Goal: Task Accomplishment & Management: Complete application form

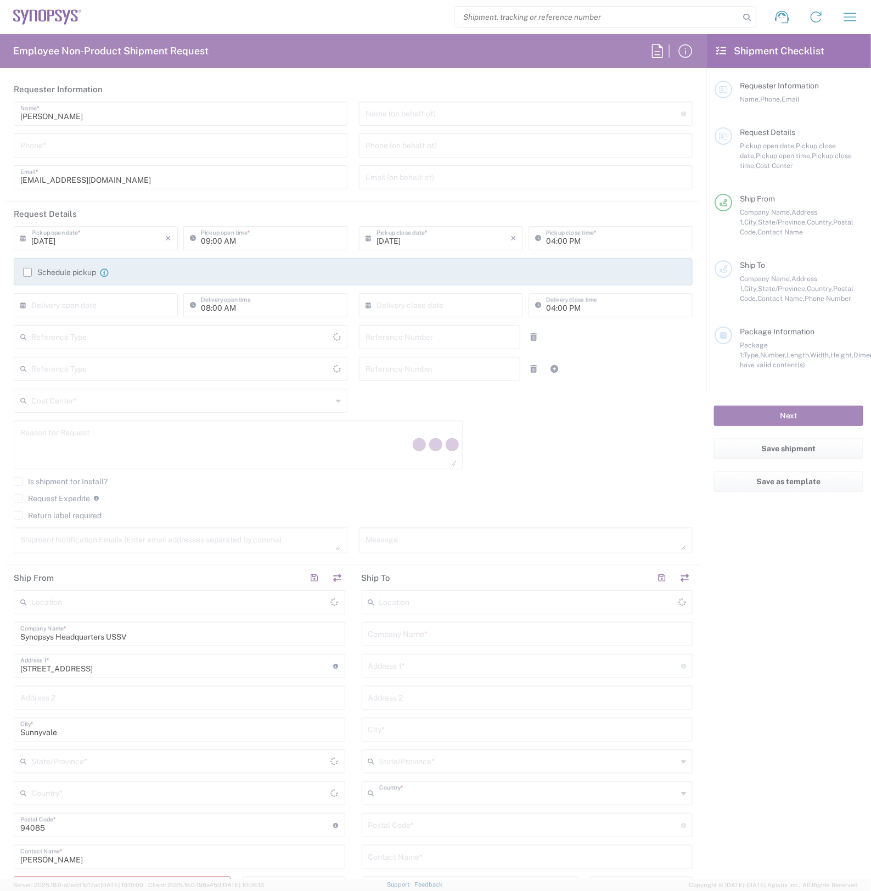
type input "[GEOGRAPHIC_DATA]"
type input "Department"
type input "[US_STATE]"
type input "[GEOGRAPHIC_DATA]"
type input "Delivered at Place"
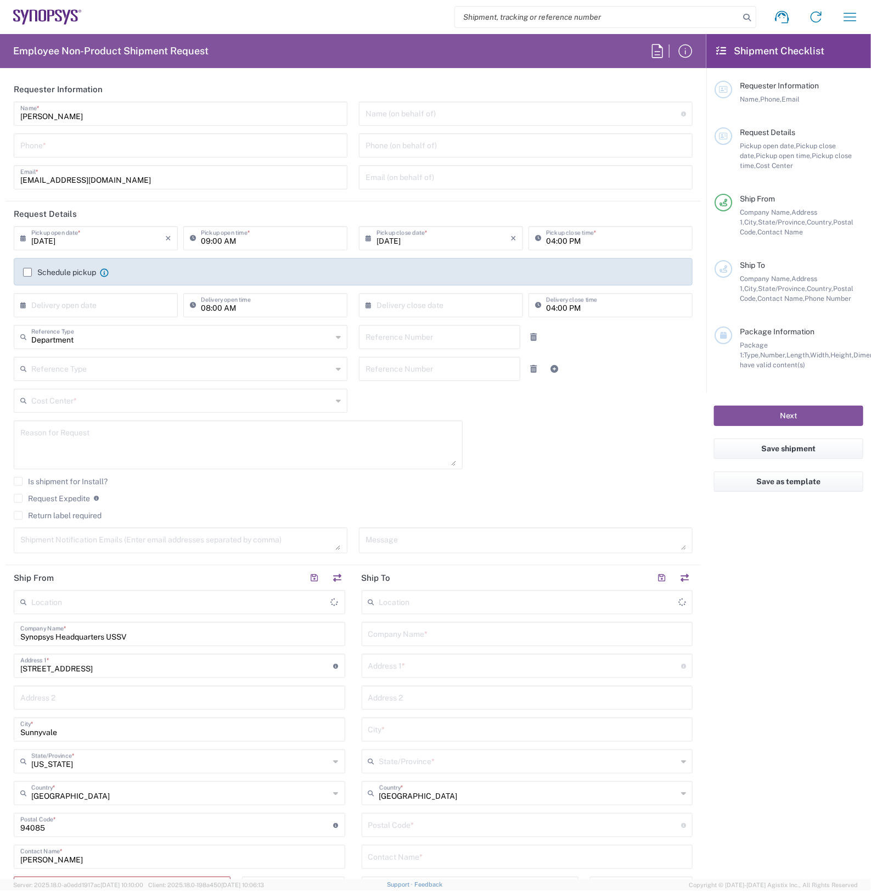
type input "Headquarters USSV"
click at [553, 20] on input "search" at bounding box center [597, 17] width 284 height 21
paste input "56690130"
type input "56690130"
click at [742, 17] on icon at bounding box center [746, 17] width 15 height 15
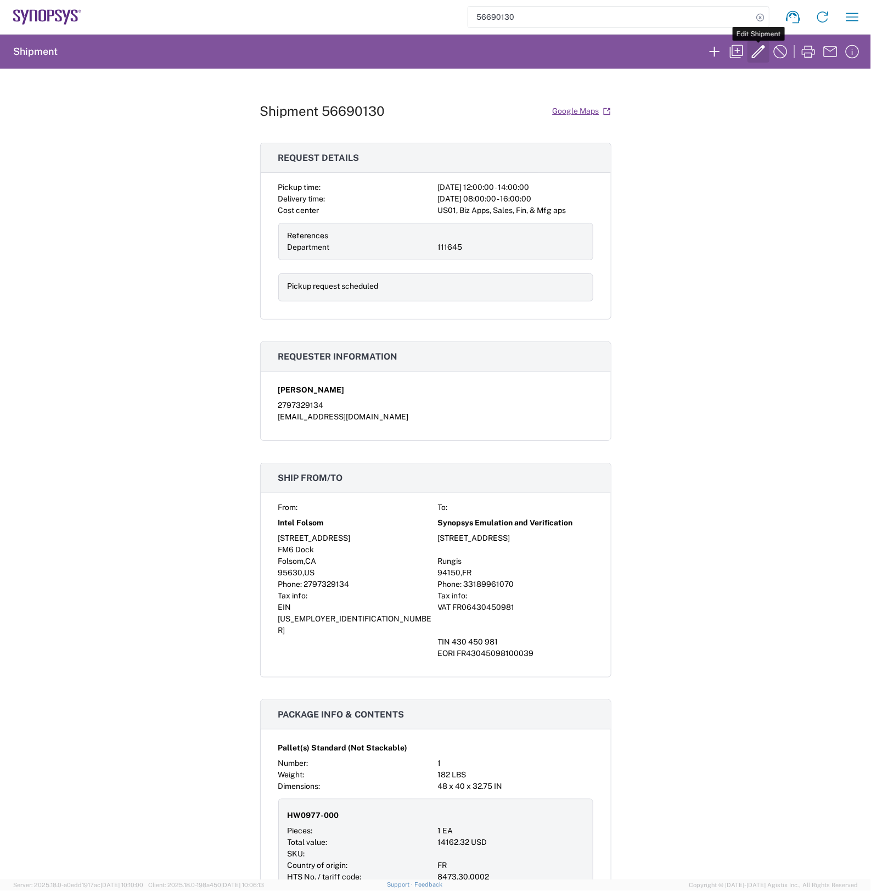
click at [750, 52] on icon "button" at bounding box center [759, 52] width 18 height 18
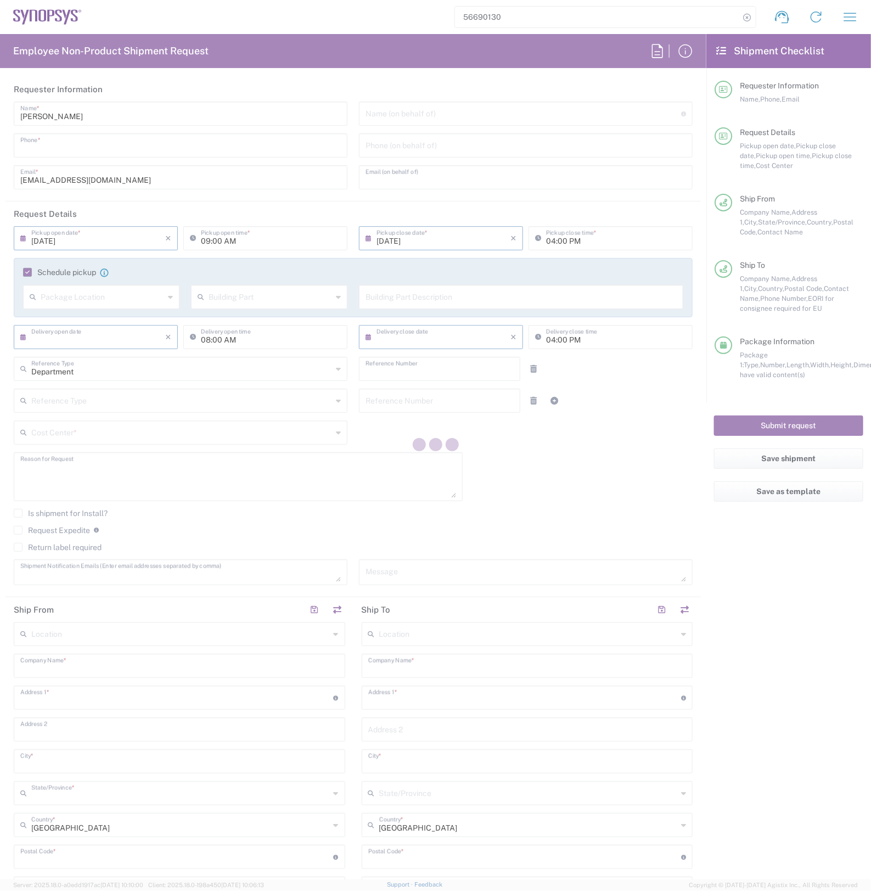
type input "2797329134"
type input "[EMAIL_ADDRESS][DOMAIN_NAME]"
type input "12:00 PM"
type input "02:00 PM"
type input "[DATE]"
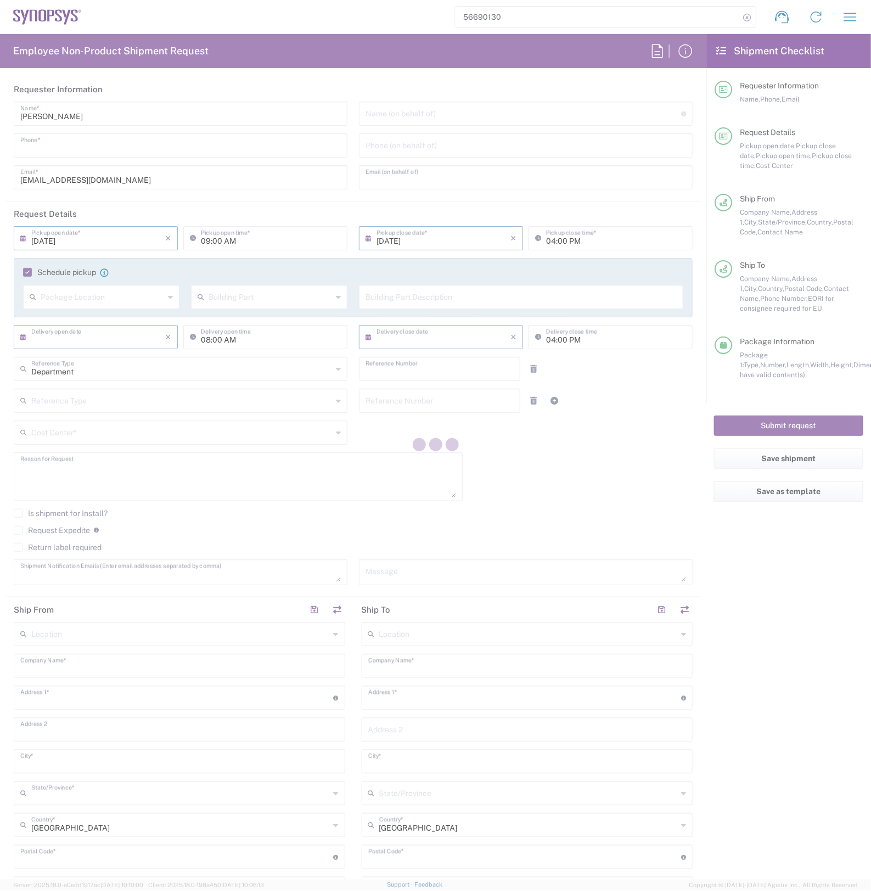
type input "[DATE]"
type input "111645"
type textarea "RMA return for ZS5-45-1152, ZS5-50-0046, ZS5-45-0938"
type textarea "[EMAIL_ADDRESS][DOMAIN_NAME], [EMAIL_ADDRESS][DOMAIN_NAME]"
type input "Intel Folsom"
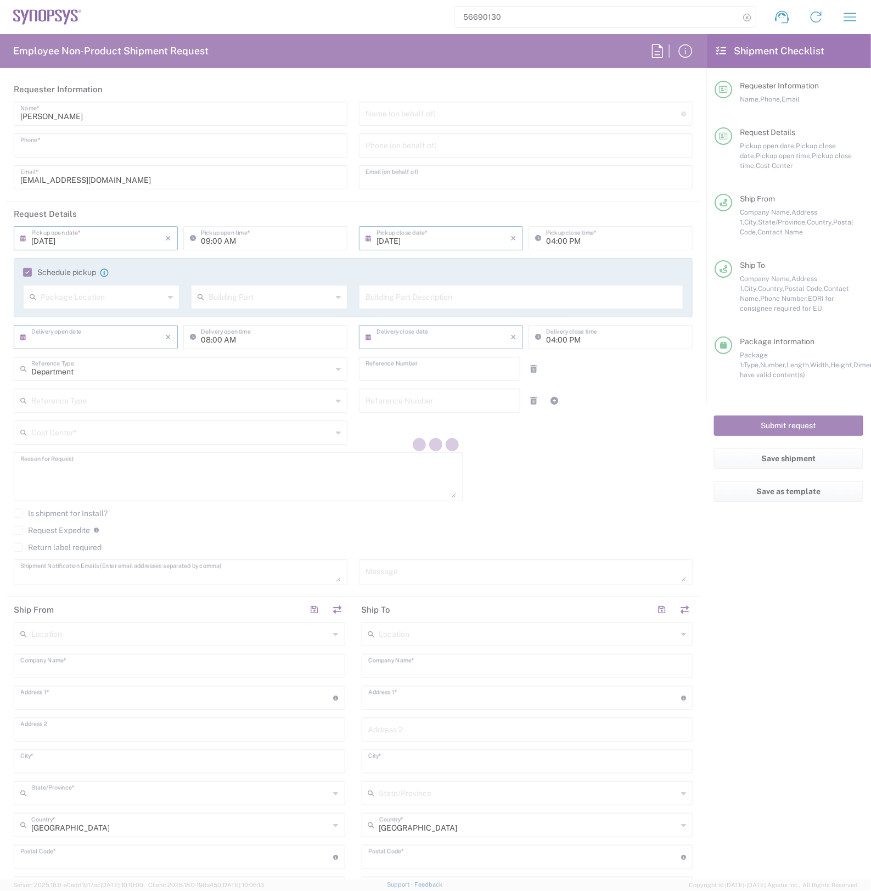
type input "[STREET_ADDRESS]"
type input "FM6 Dock"
type input "Folsom"
type input "[US_STATE]"
type input "95630"
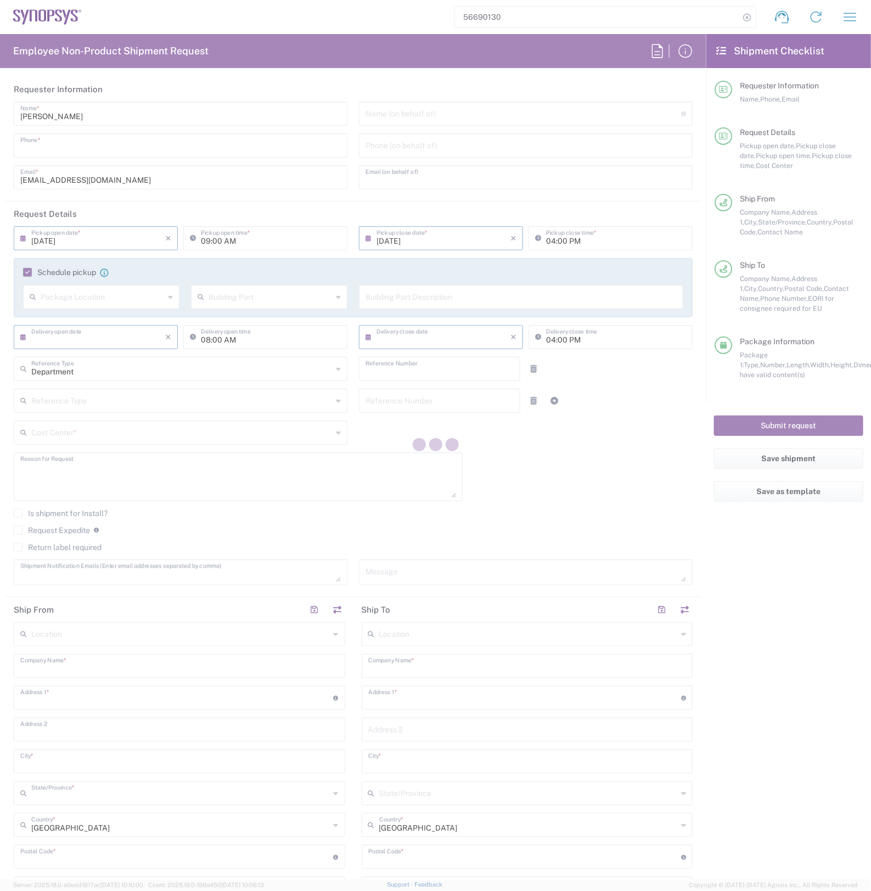
type input "[PERSON_NAME]"
type input "2797329134"
type input "[EMAIL_ADDRESS][DOMAIN_NAME]"
type input "Synopsys Emulation and Verification"
type input "[STREET_ADDRESS]"
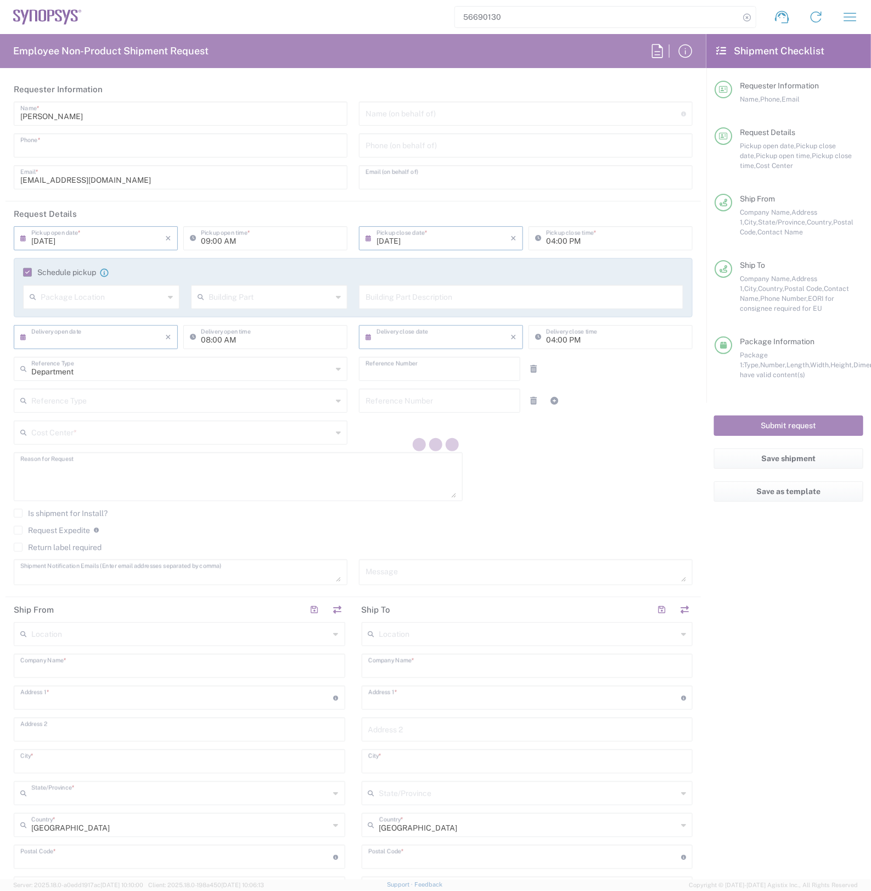
type input "Rungis"
type input "[GEOGRAPHIC_DATA]"
type input "94150"
type input "Said R'Kiki"
type input "33189961070"
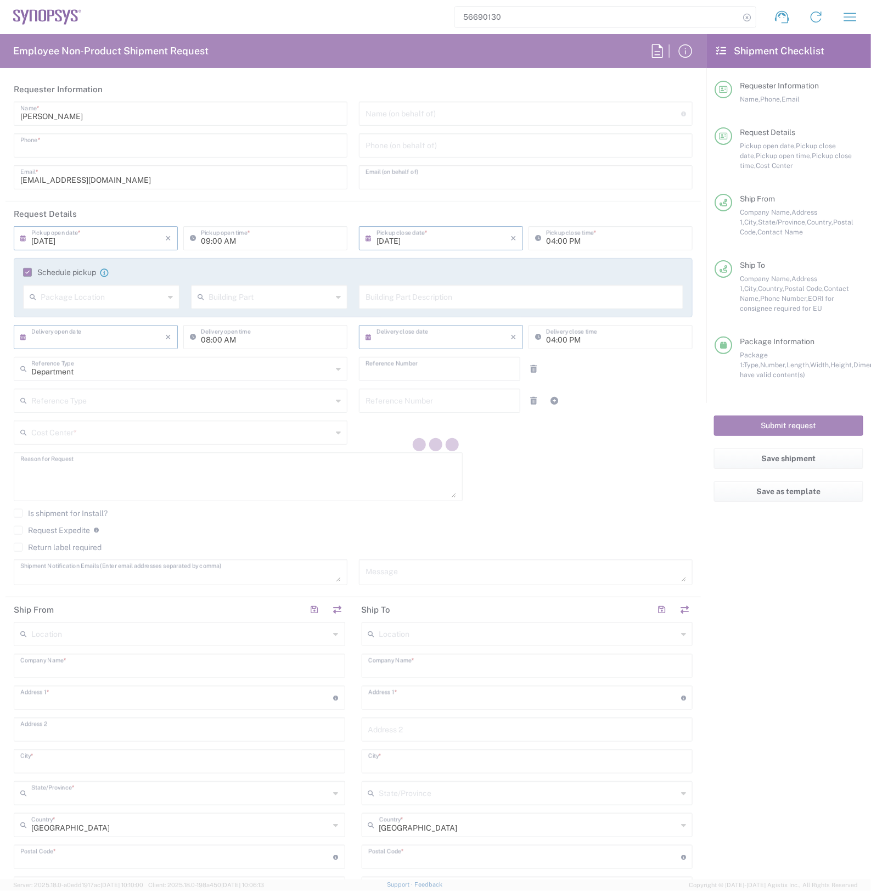
type input "[EMAIL_ADDRESS][DOMAIN_NAME]"
type input "ATTn Synopsys - [PERSON_NAME]"
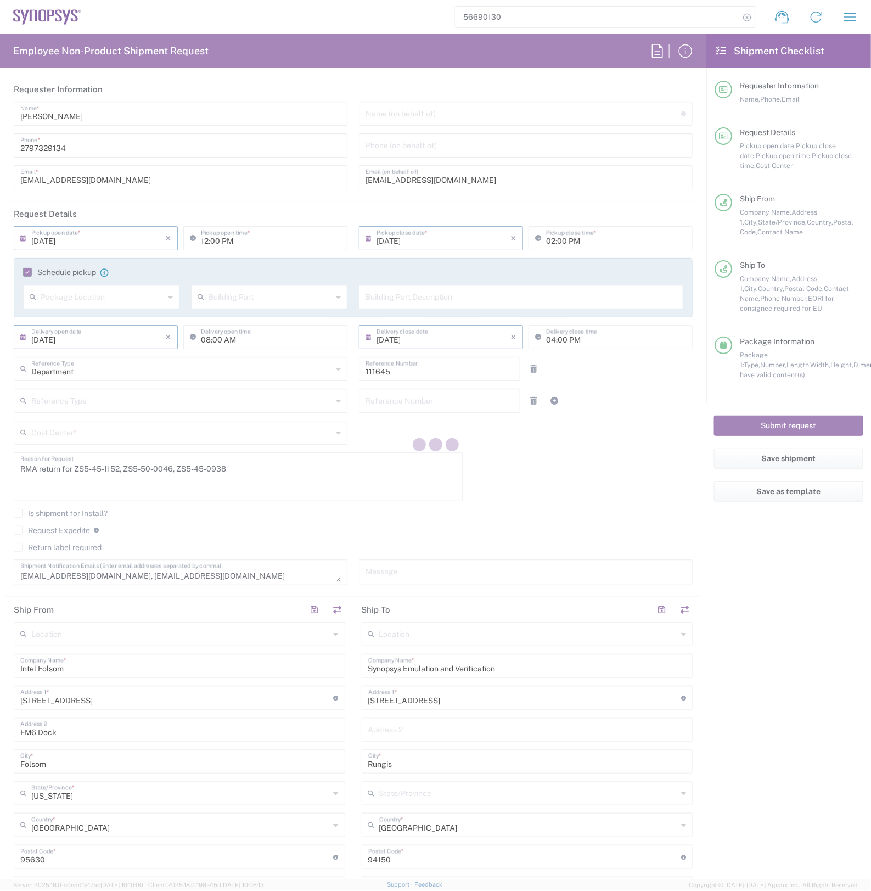
type input "US01, Biz Apps, Sales, Fin, & Mfg aps 111645"
type input "Pallet(s) Standard (Not Stackable)"
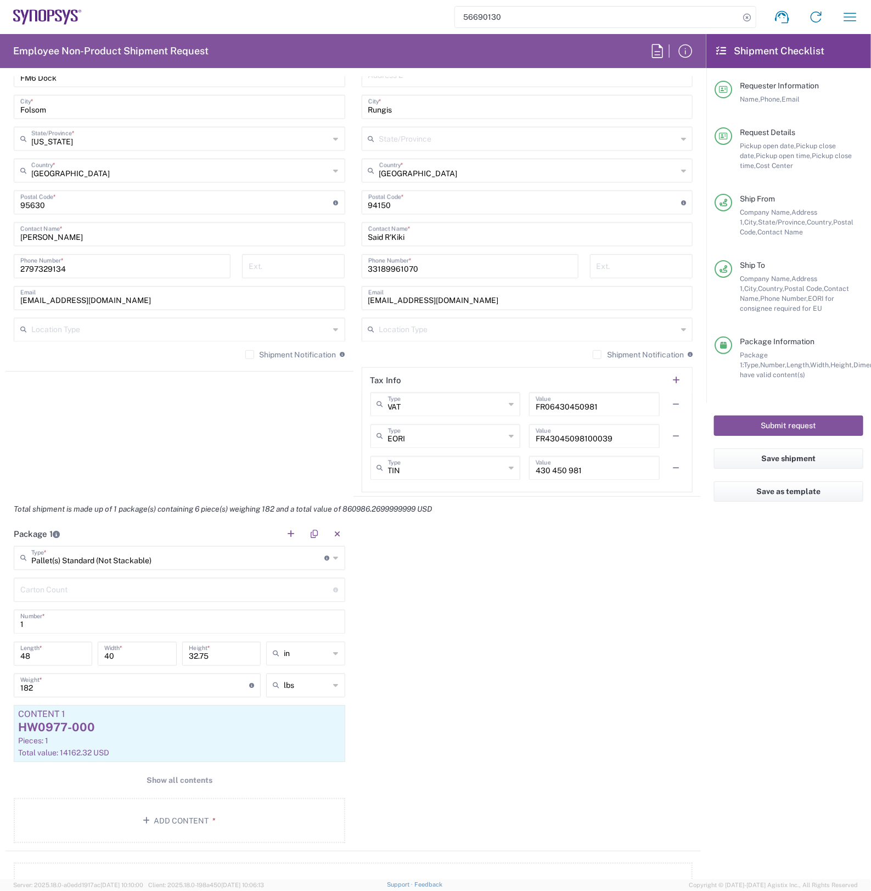
scroll to position [686, 0]
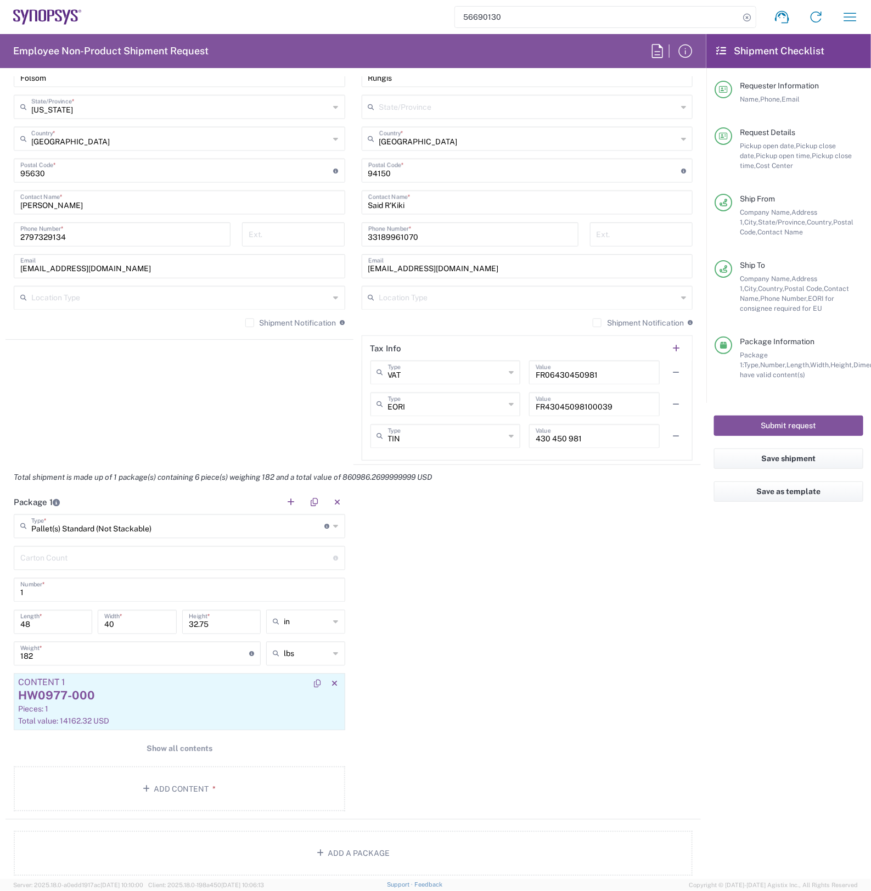
click at [195, 695] on div "HW0977-000" at bounding box center [179, 696] width 323 height 16
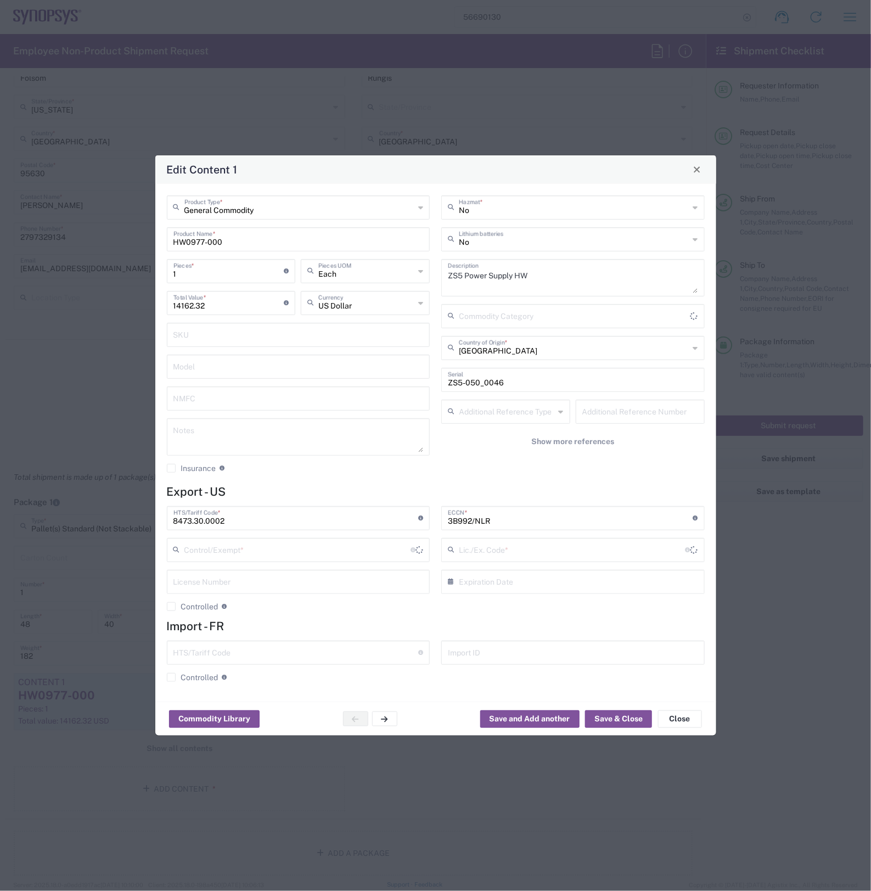
type input "BIS"
type input "NLR - No License Required"
click at [629, 722] on button "Save & Close" at bounding box center [618, 719] width 67 height 18
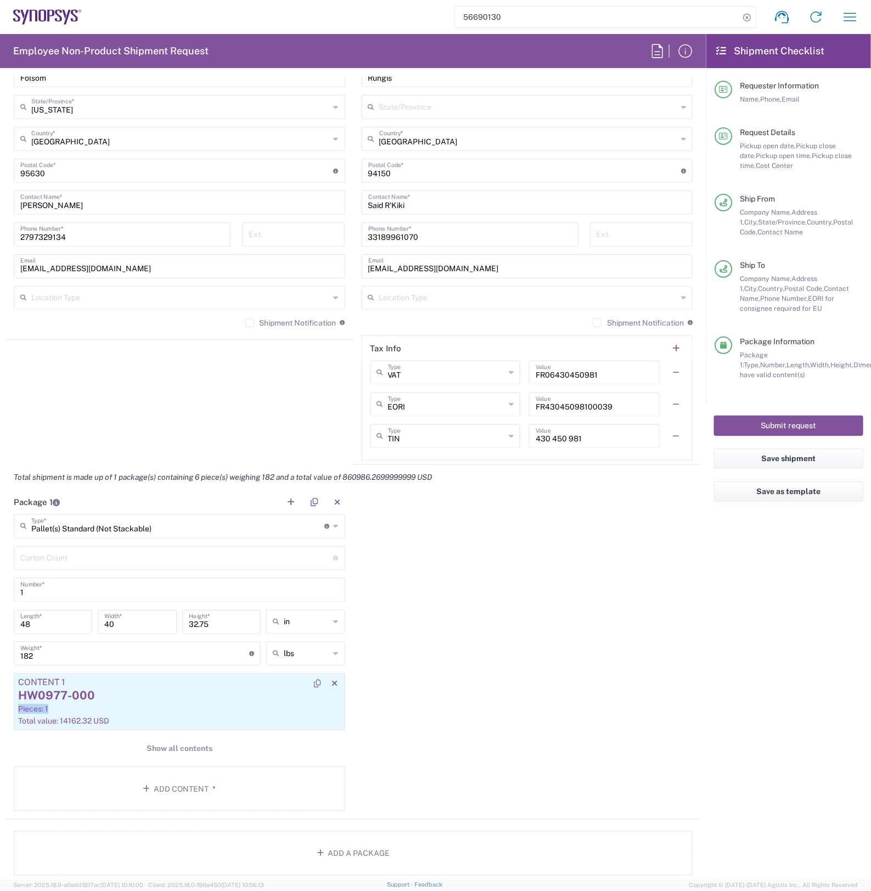
drag, startPoint x: 146, startPoint y: 705, endPoint x: 154, endPoint y: 697, distance: 11.6
click at [154, 697] on article "Content 1 HW0977-000 Pieces: 1 Total value: 14162.32 USD" at bounding box center [180, 702] width 332 height 57
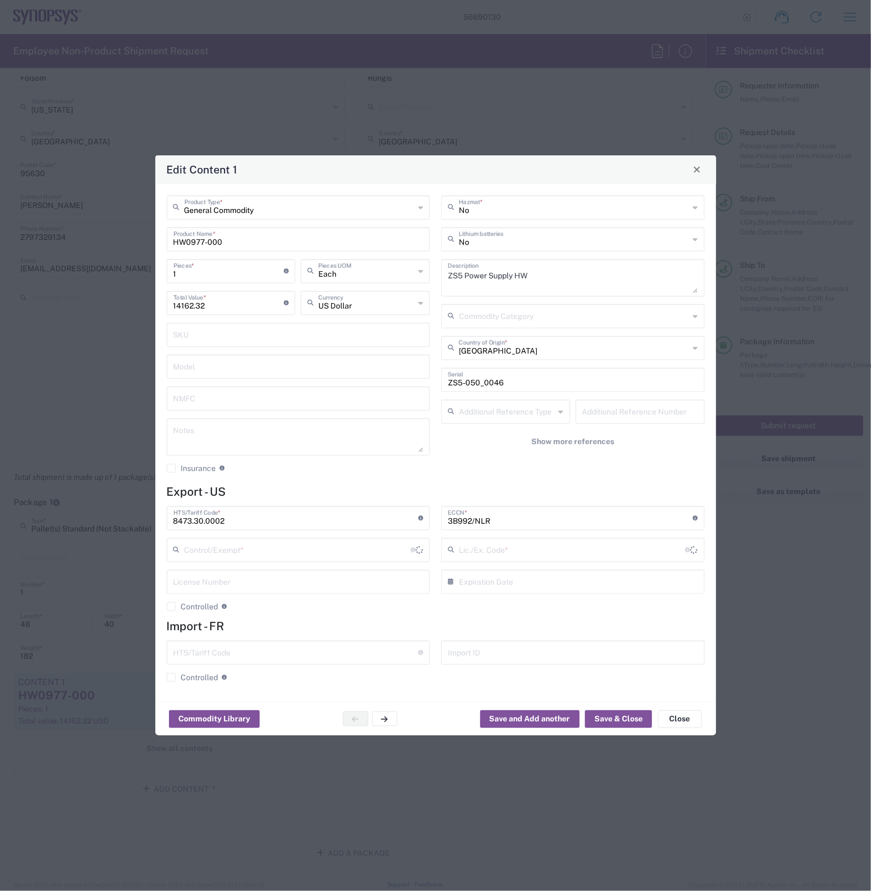
click at [154, 695] on div "Edit Content 1 General Commodity Product Type * HW0977-000 Product Name * 1 Pie…" at bounding box center [435, 445] width 871 height 891
type input "BIS"
type input "NLR - No License Required"
click at [618, 711] on button "Save & Close" at bounding box center [618, 719] width 67 height 18
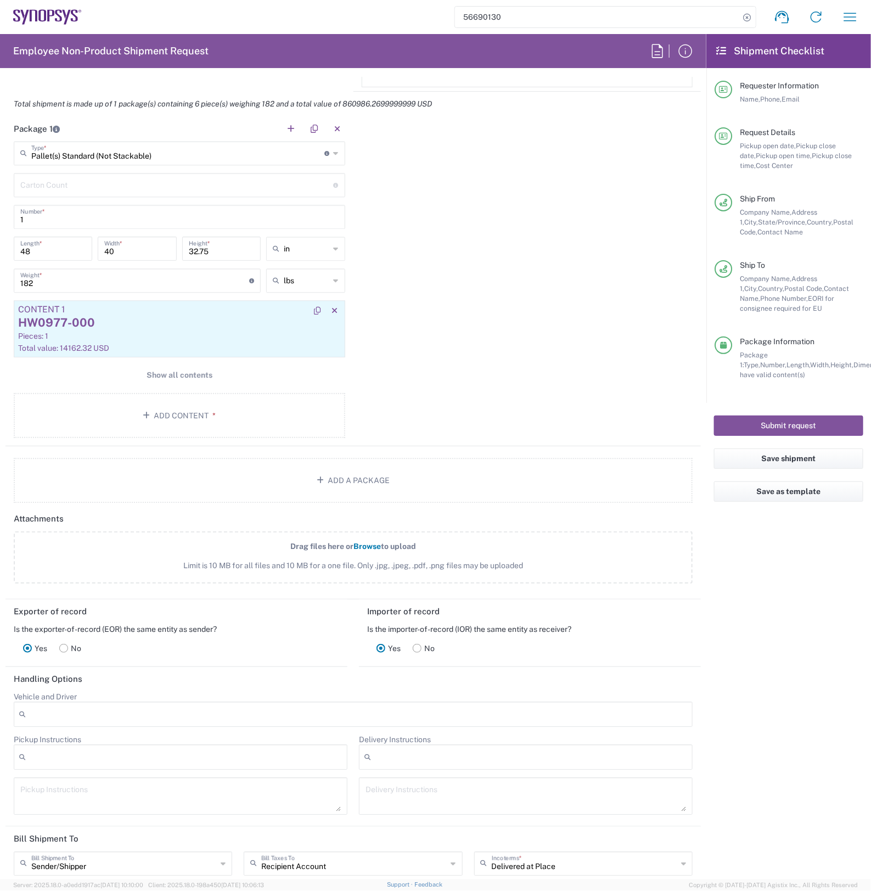
scroll to position [1035, 0]
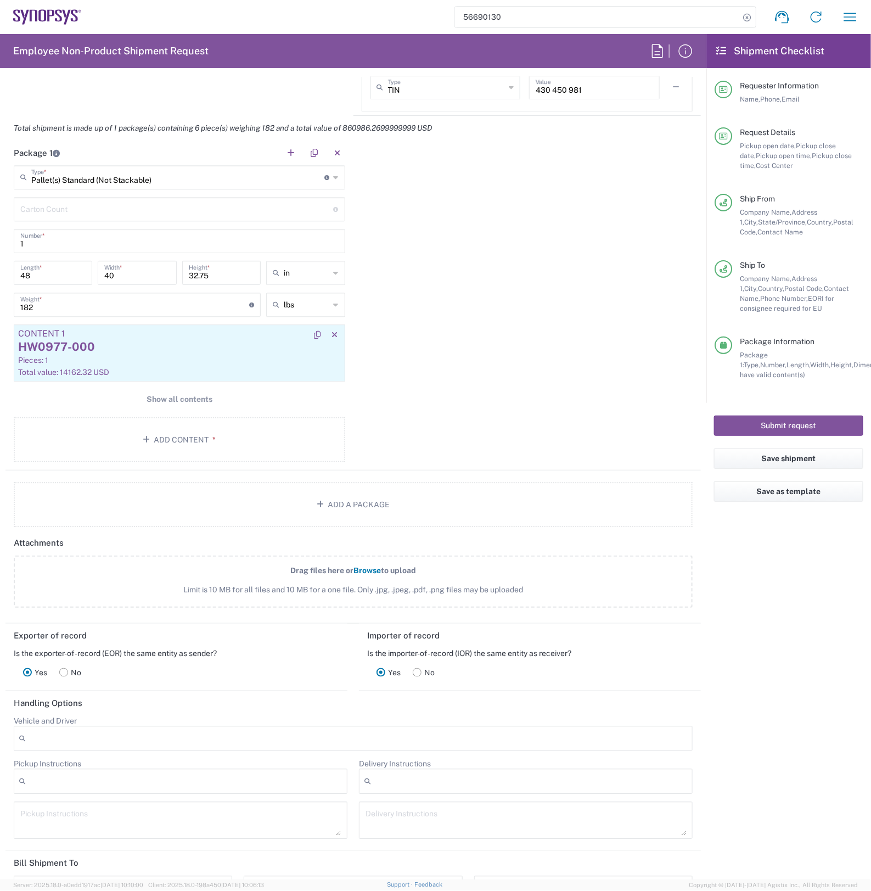
click at [179, 353] on div "HW0977-000" at bounding box center [179, 347] width 323 height 16
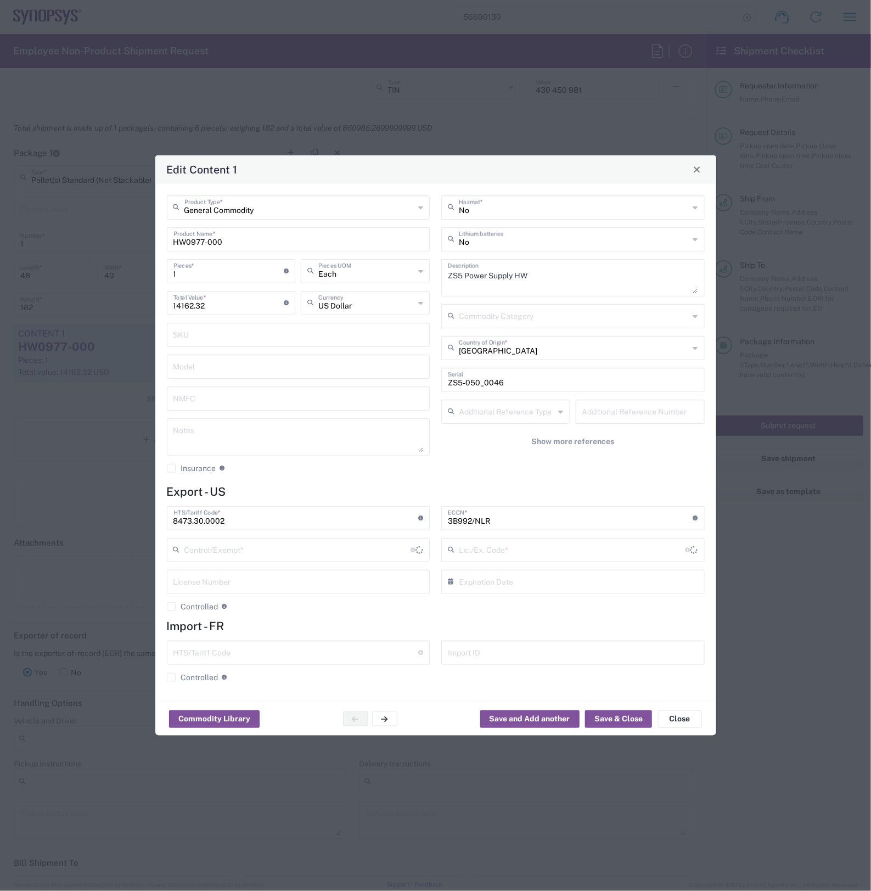
type input "BIS"
type input "NLR - No License Required"
click at [608, 714] on button "Save & Close" at bounding box center [618, 719] width 67 height 18
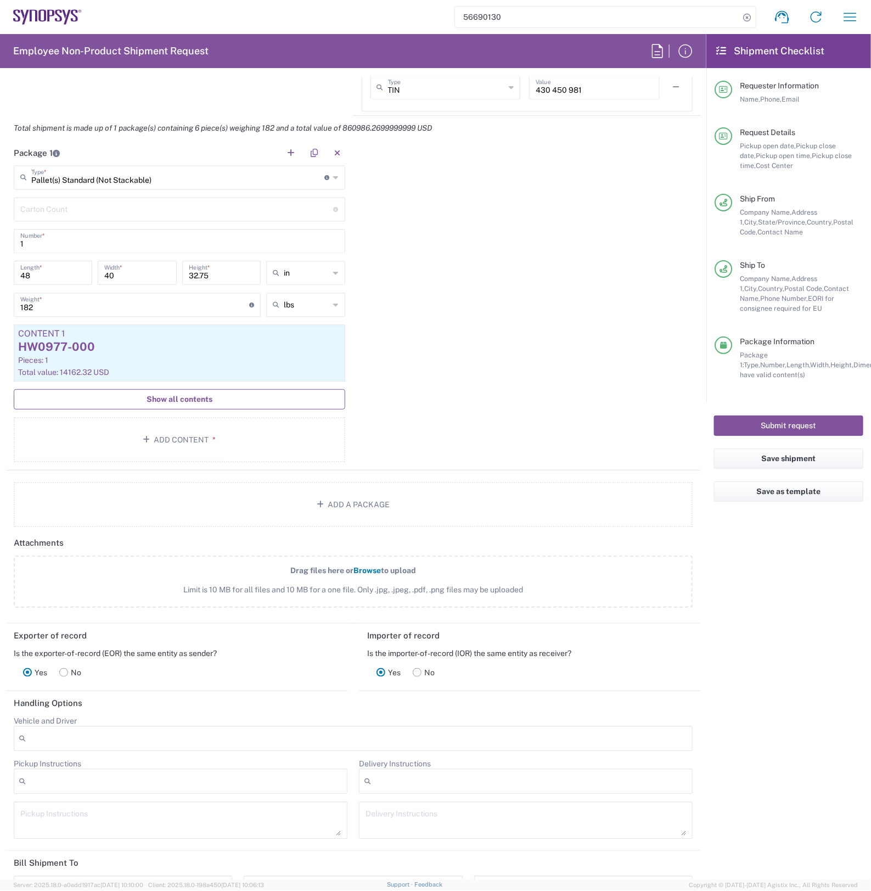
click at [181, 407] on button "Show all contents" at bounding box center [180, 399] width 332 height 20
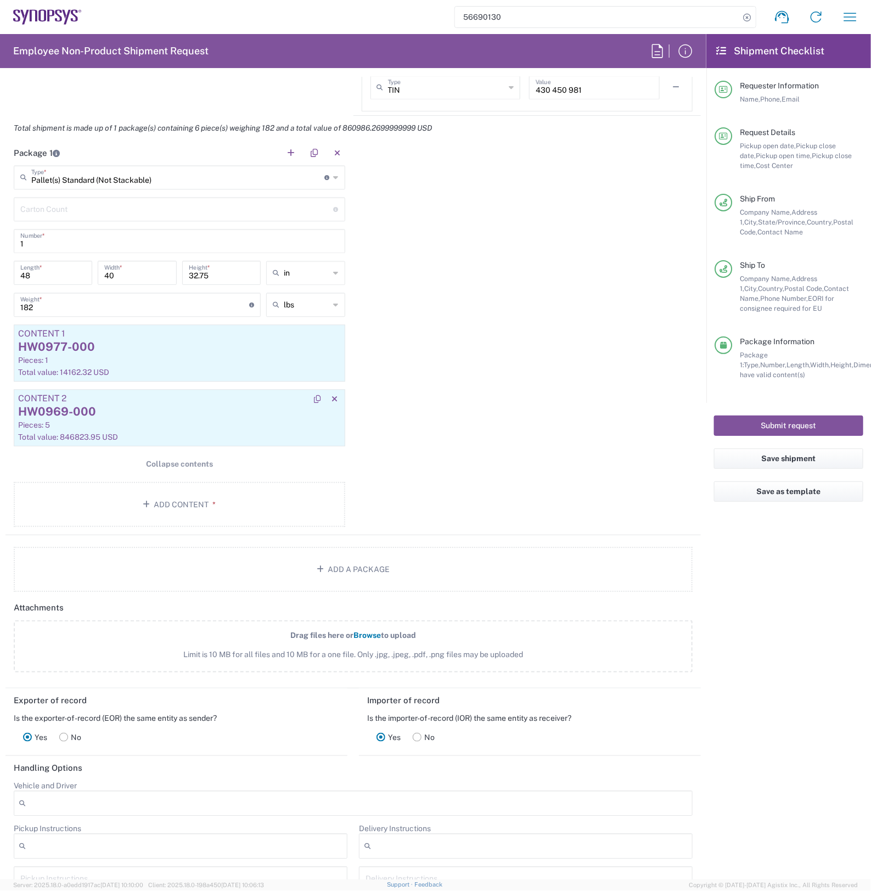
click at [144, 407] on div "HW0969-000" at bounding box center [179, 411] width 323 height 16
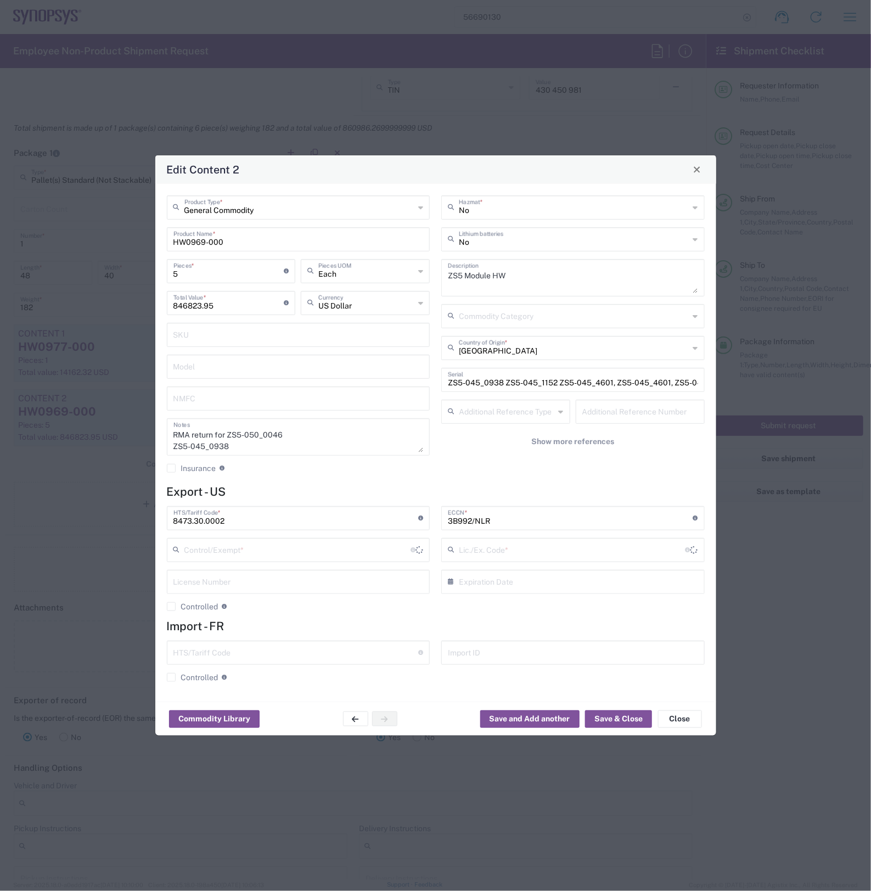
type input "BIS"
type input "NLR - No License Required"
click at [198, 275] on input "5" at bounding box center [228, 270] width 111 height 19
type input "4"
type input "3387295.8"
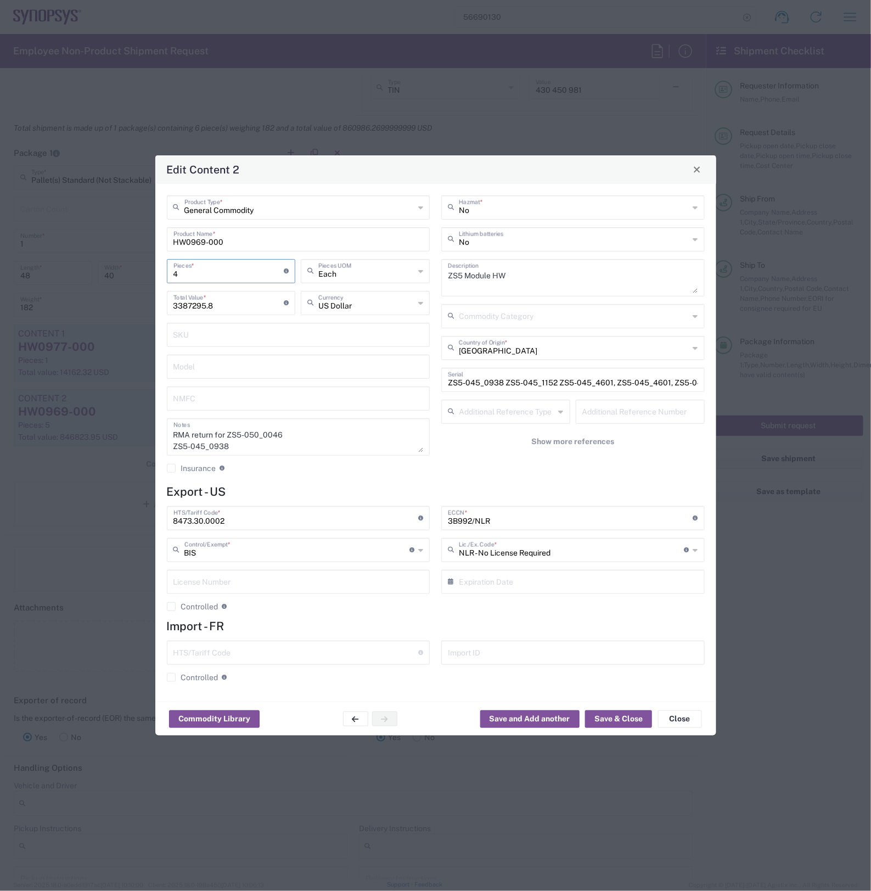
type input "4"
click at [671, 384] on input "ZS5-045_0938 ZS5-045_1152 ZS5-045_4601, ZS5-045_4601, ZS5-045_0293" at bounding box center [573, 378] width 250 height 19
click at [683, 380] on input "ZS5-045_0938 ZS5-045_1152 ZS5-045_4601, ZS5-045_0293" at bounding box center [573, 378] width 250 height 19
type input "ZS5-045_0938 ZS5-045_1152 ZS5-045_4601, ZS5-045_0293"
click at [616, 719] on button "Save & Close" at bounding box center [618, 719] width 67 height 18
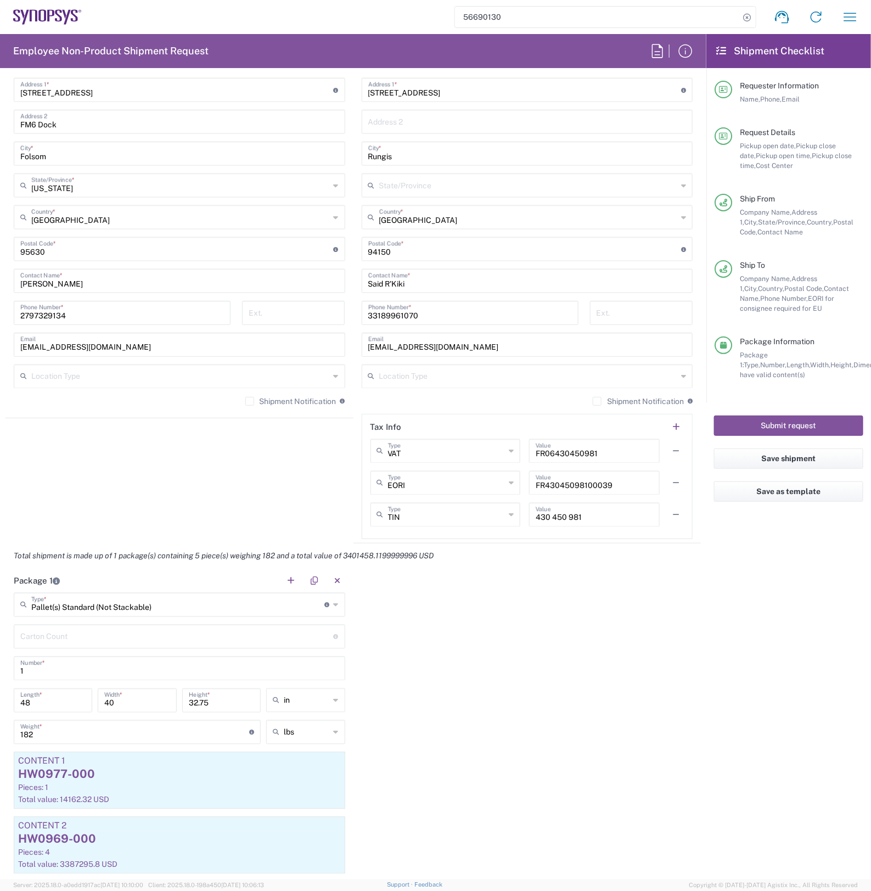
scroll to position [610, 0]
